Goal: Task Accomplishment & Management: Manage account settings

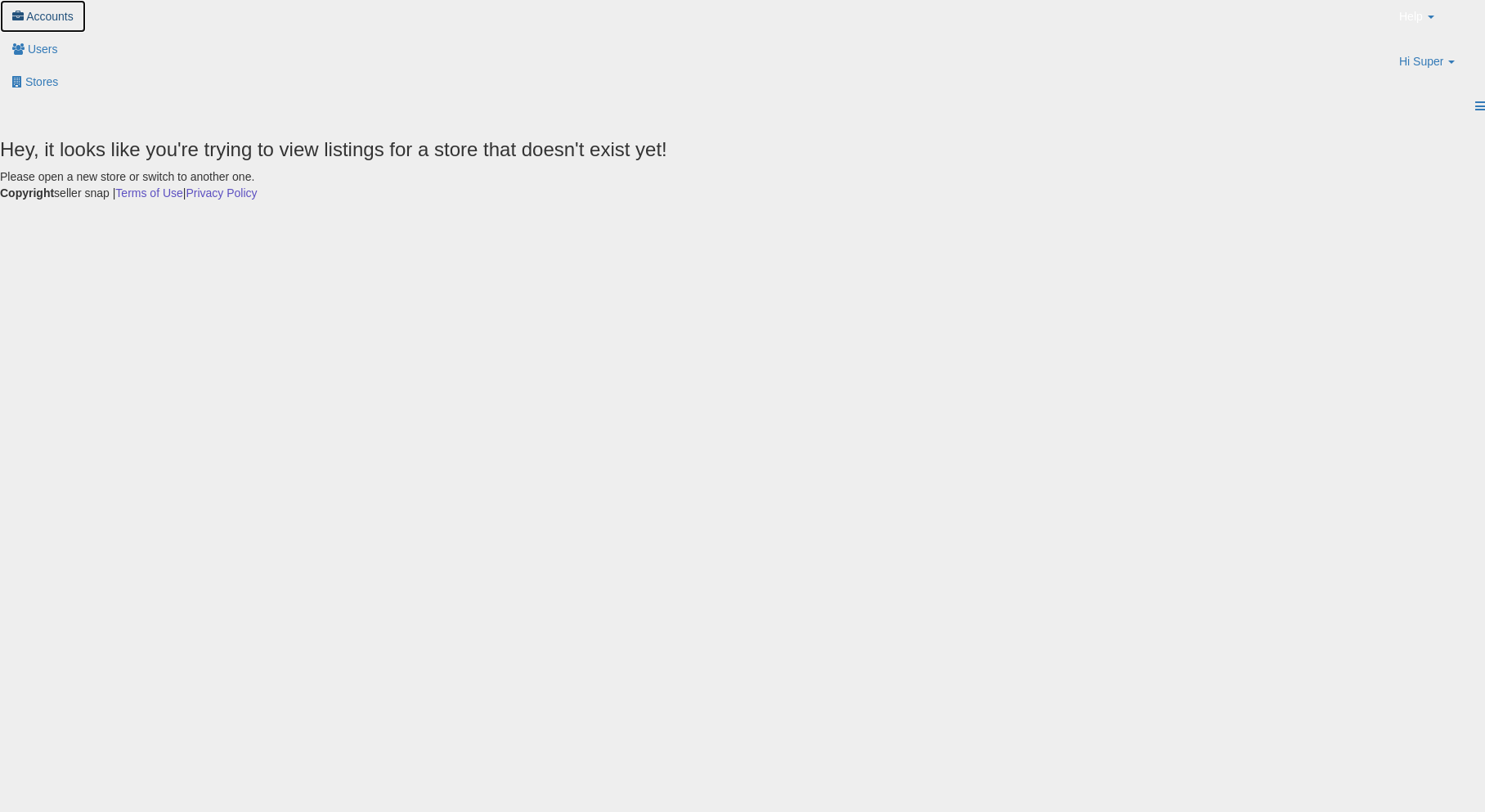
click at [86, 33] on link "Accounts" at bounding box center [43, 16] width 86 height 33
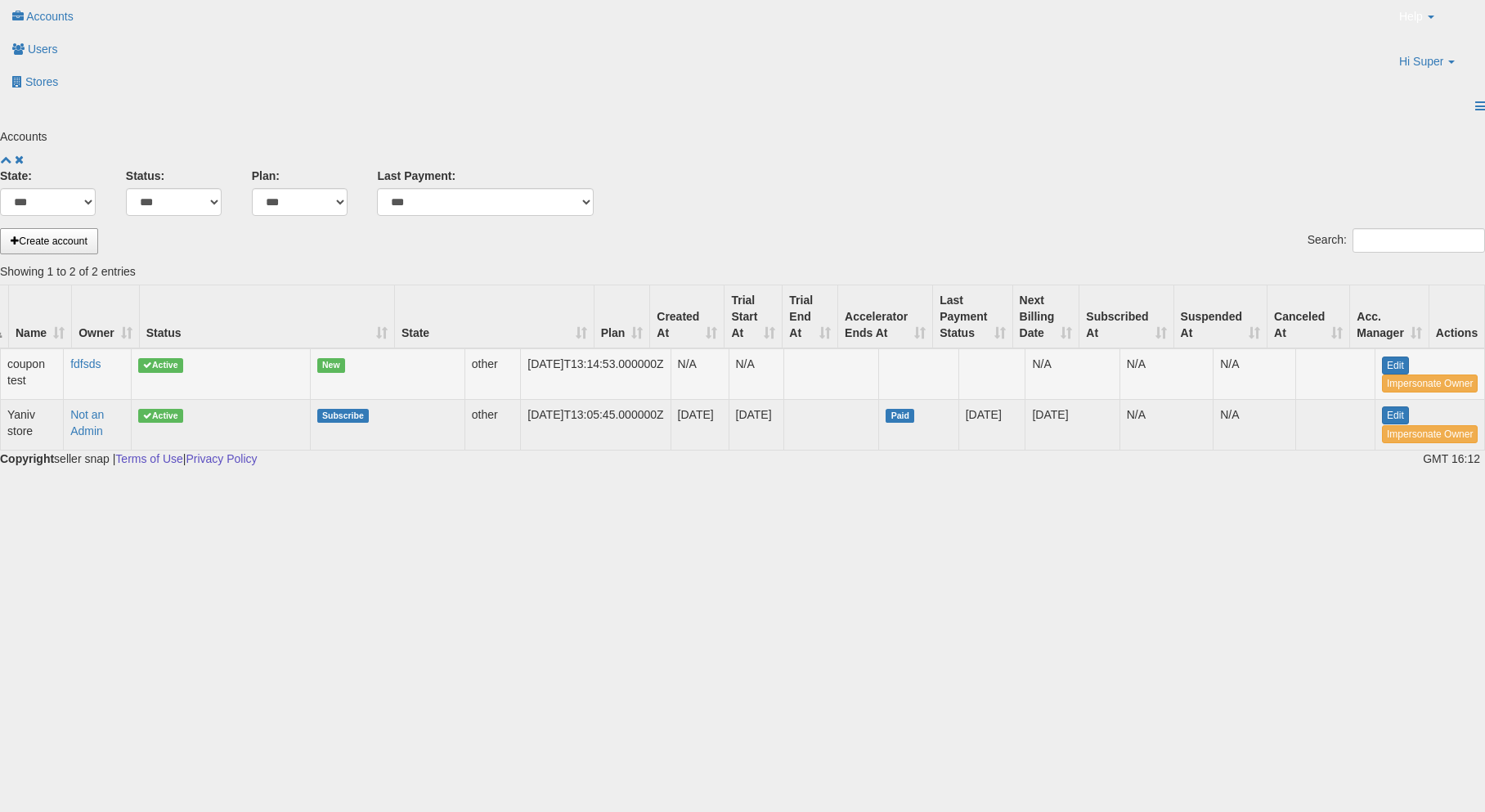
scroll to position [0, 100]
click at [1382, 357] on link "Edit" at bounding box center [1395, 365] width 27 height 18
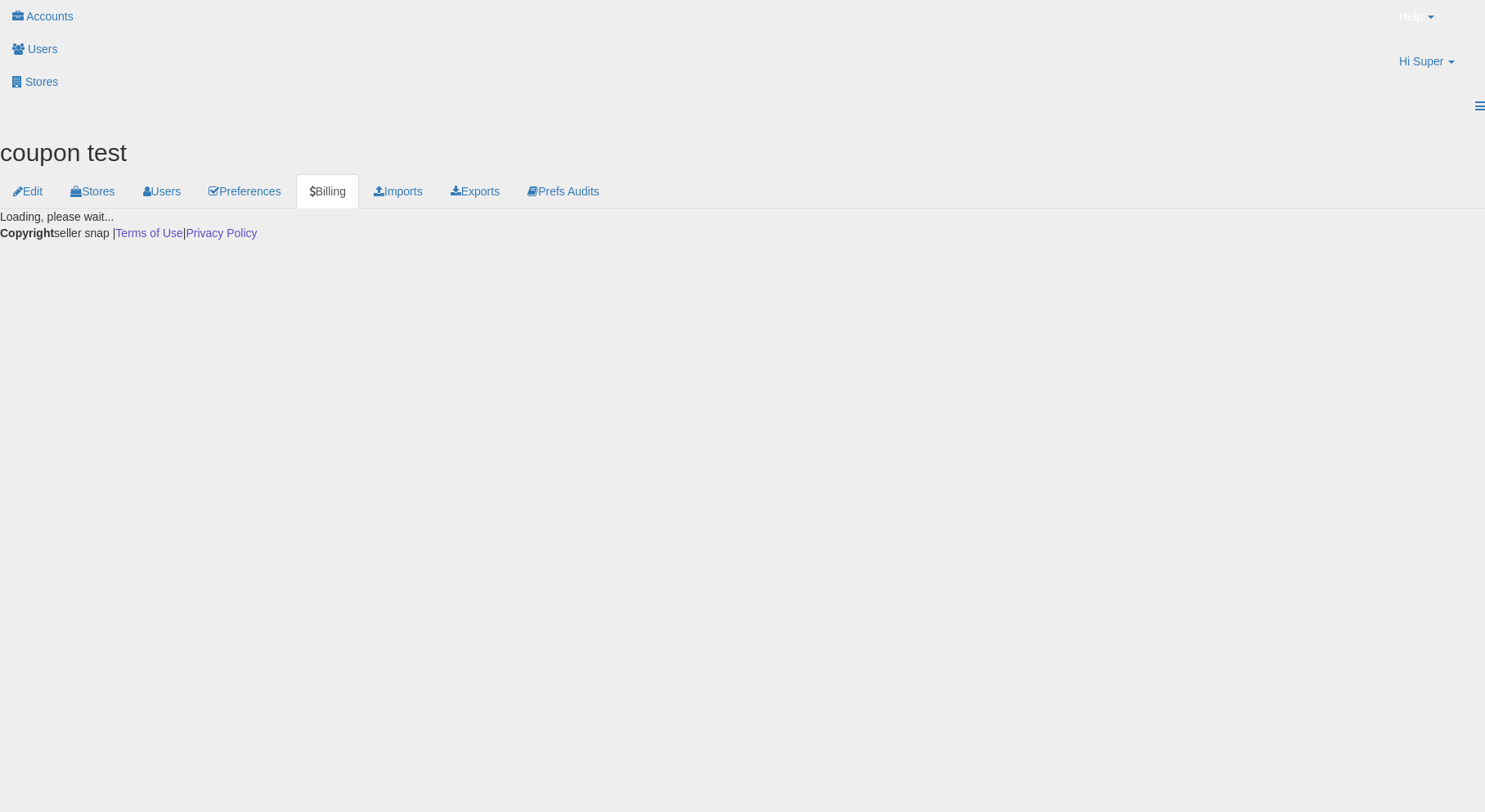
click at [359, 174] on link "Billing" at bounding box center [327, 191] width 63 height 34
